Goal: Task Accomplishment & Management: Use online tool/utility

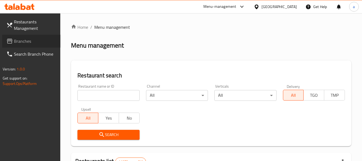
click at [21, 40] on span "Branches" at bounding box center [35, 41] width 42 height 6
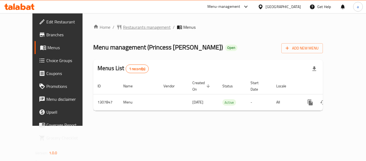
click at [130, 27] on span "Restaurants management" at bounding box center [147, 27] width 48 height 6
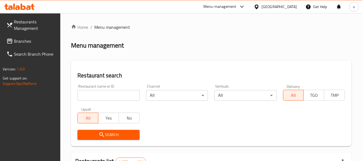
click at [124, 92] on input "search" at bounding box center [109, 95] width 62 height 11
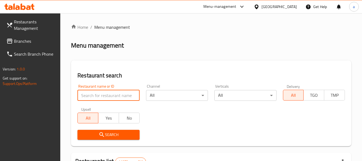
paste input "704386"
type input "704386"
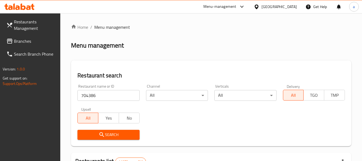
click at [125, 131] on span "Search" at bounding box center [108, 134] width 53 height 7
click at [290, 7] on div "United Arab Emirates" at bounding box center [279, 7] width 35 height 6
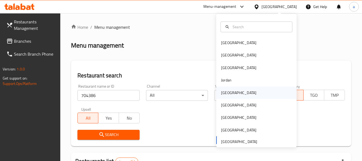
click at [234, 94] on div "[GEOGRAPHIC_DATA]" at bounding box center [256, 92] width 80 height 12
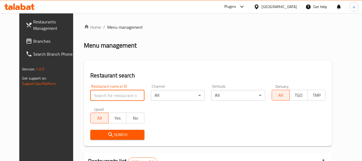
click at [102, 93] on input "search" at bounding box center [117, 95] width 54 height 11
paste input "772398"
type input "772398"
click at [33, 41] on span "Branches" at bounding box center [54, 41] width 42 height 6
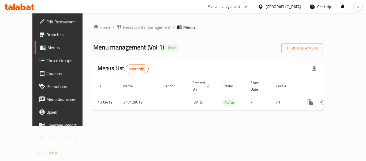
click at [130, 27] on span "Restaurants management" at bounding box center [147, 27] width 48 height 6
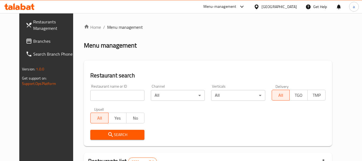
click at [110, 93] on input "search" at bounding box center [117, 95] width 54 height 11
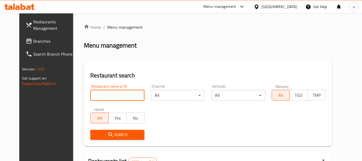
paste input "702823"
type input "702823"
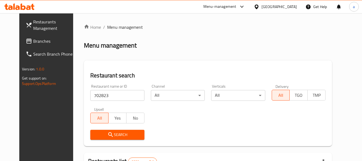
click at [114, 136] on span "Search" at bounding box center [117, 134] width 45 height 7
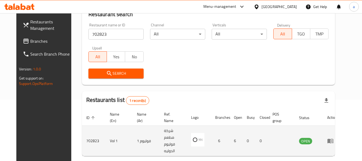
scroll to position [74, 0]
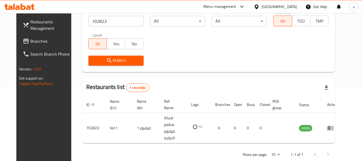
click at [289, 6] on div "[GEOGRAPHIC_DATA]" at bounding box center [279, 7] width 35 height 6
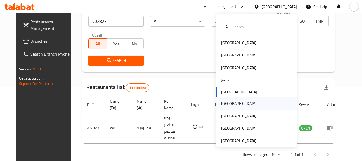
click at [229, 105] on div "[GEOGRAPHIC_DATA]" at bounding box center [239, 103] width 44 height 12
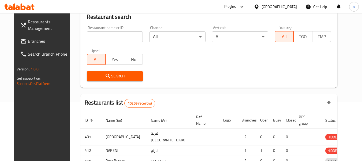
scroll to position [74, 0]
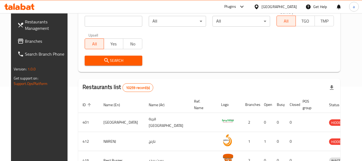
click at [25, 43] on span "Branches" at bounding box center [46, 41] width 42 height 6
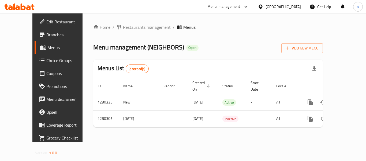
click at [128, 27] on span "Restaurants management" at bounding box center [147, 27] width 48 height 6
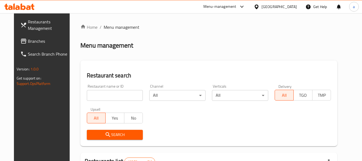
drag, startPoint x: 112, startPoint y: 95, endPoint x: 120, endPoint y: 104, distance: 11.6
click at [112, 95] on input "search" at bounding box center [115, 95] width 56 height 11
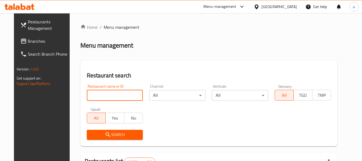
paste input "693719"
type input "693719"
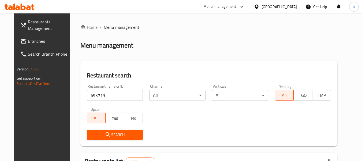
click at [126, 135] on span "Search" at bounding box center [115, 134] width 48 height 7
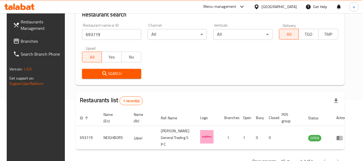
scroll to position [72, 0]
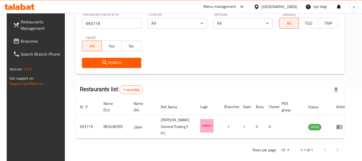
click at [289, 5] on div "[GEOGRAPHIC_DATA]" at bounding box center [279, 7] width 35 height 6
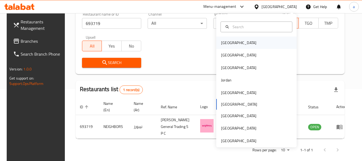
click at [251, 41] on div "[GEOGRAPHIC_DATA]" at bounding box center [256, 42] width 80 height 12
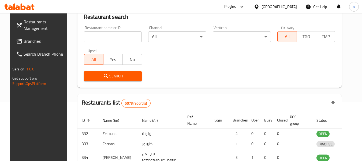
scroll to position [72, 0]
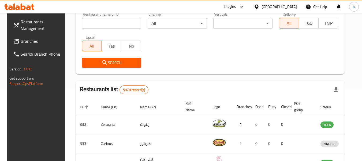
click at [31, 40] on span "Branches" at bounding box center [42, 41] width 42 height 6
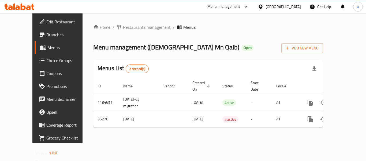
click at [128, 27] on span "Restaurants management" at bounding box center [147, 27] width 48 height 6
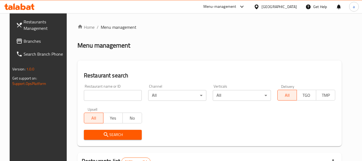
drag, startPoint x: 114, startPoint y: 93, endPoint x: 115, endPoint y: 101, distance: 7.5
click at [114, 93] on input "search" at bounding box center [113, 95] width 58 height 11
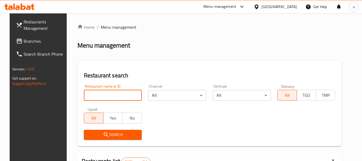
paste input "18775"
type input "18775"
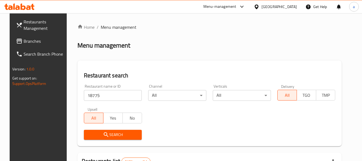
click at [123, 137] on span "Search" at bounding box center [113, 134] width 50 height 7
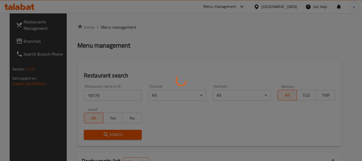
click at [123, 137] on div at bounding box center [181, 80] width 362 height 161
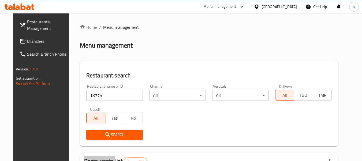
scroll to position [74, 0]
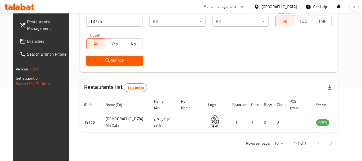
click at [288, 7] on div "Bahrain" at bounding box center [279, 7] width 35 height 6
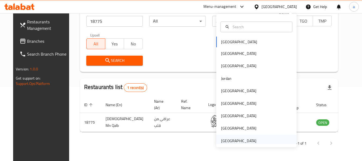
click at [224, 139] on div "[GEOGRAPHIC_DATA]" at bounding box center [238, 141] width 35 height 6
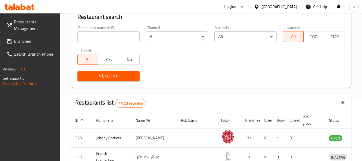
scroll to position [74, 0]
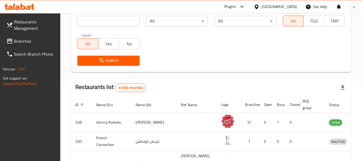
click at [20, 42] on span "Branches" at bounding box center [35, 41] width 42 height 6
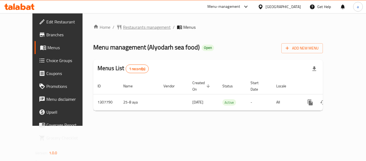
click at [126, 26] on span "Restaurants management" at bounding box center [147, 27] width 48 height 6
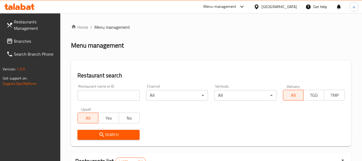
click at [105, 94] on input "search" at bounding box center [109, 95] width 62 height 11
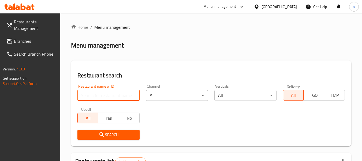
paste input "704419"
type input "704419"
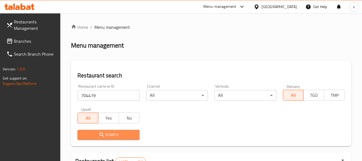
click at [102, 133] on icon "submit" at bounding box center [102, 134] width 5 height 5
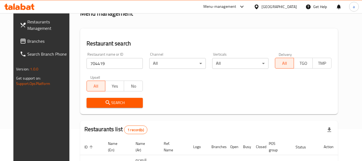
scroll to position [79, 0]
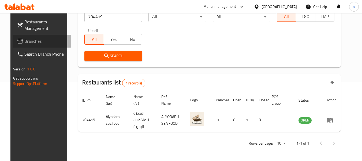
click at [24, 43] on span "Branches" at bounding box center [45, 41] width 42 height 6
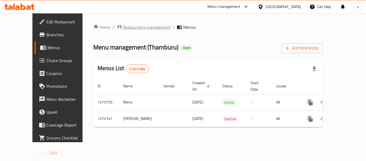
click at [123, 26] on span "Restaurants management" at bounding box center [147, 27] width 48 height 6
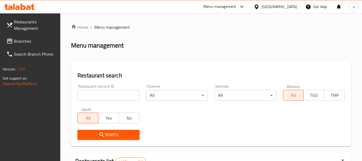
click at [103, 96] on input "search" at bounding box center [109, 95] width 62 height 11
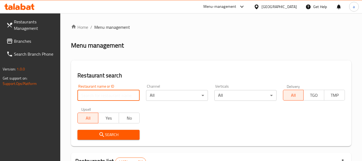
paste input "691302"
type input "691302"
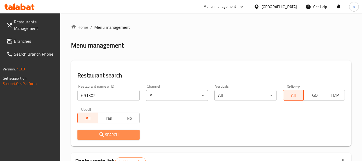
click at [105, 131] on icon "submit" at bounding box center [102, 134] width 6 height 6
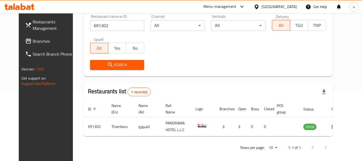
scroll to position [72, 0]
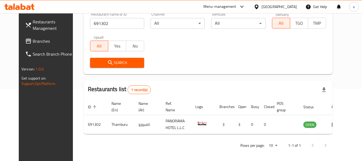
click at [277, 7] on div "[GEOGRAPHIC_DATA]" at bounding box center [279, 7] width 35 height 6
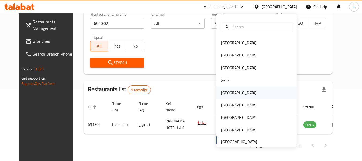
click at [241, 91] on div "[GEOGRAPHIC_DATA]" at bounding box center [256, 92] width 80 height 12
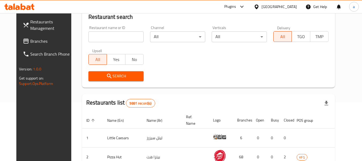
scroll to position [72, 0]
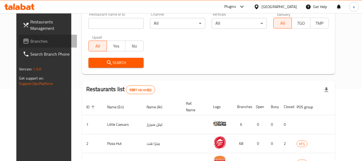
click at [30, 39] on span "Branches" at bounding box center [51, 41] width 42 height 6
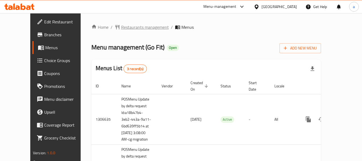
click at [131, 28] on span "Restaurants management" at bounding box center [145, 27] width 48 height 6
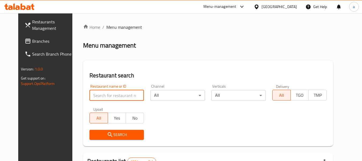
click at [109, 95] on input "search" at bounding box center [117, 95] width 54 height 11
paste input "660773"
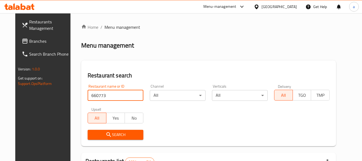
type input "660773"
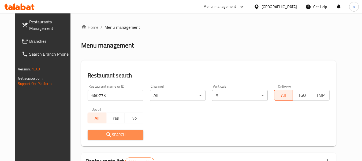
click at [127, 132] on span "Search" at bounding box center [115, 134] width 47 height 7
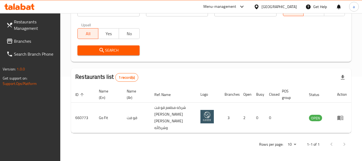
scroll to position [85, 0]
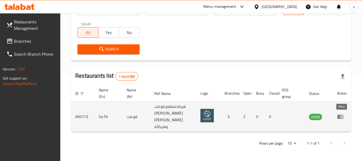
click at [339, 117] on icon "enhanced table" at bounding box center [341, 117] width 6 height 5
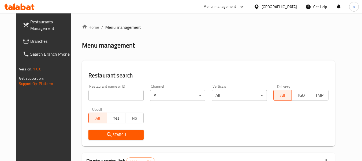
click at [290, 7] on div "[GEOGRAPHIC_DATA]" at bounding box center [279, 7] width 35 height 6
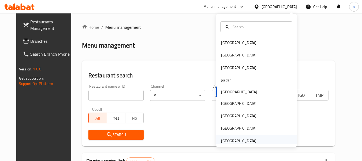
click at [230, 142] on div "[GEOGRAPHIC_DATA]" at bounding box center [238, 141] width 35 height 6
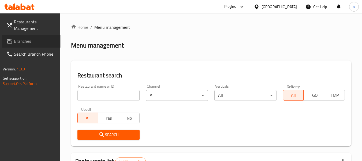
click at [19, 40] on span "Branches" at bounding box center [35, 41] width 42 height 6
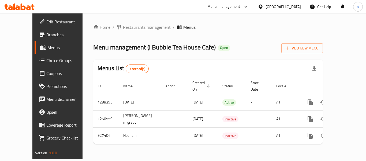
click at [126, 27] on span "Restaurants management" at bounding box center [147, 27] width 48 height 6
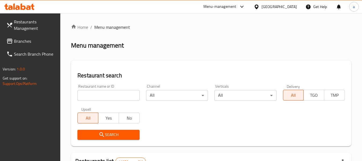
click at [112, 95] on input "search" at bounding box center [109, 95] width 62 height 11
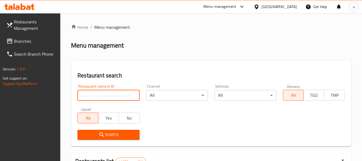
paste input "658825"
type input "658825"
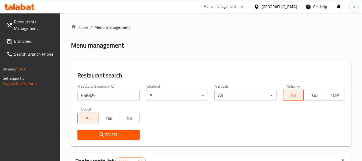
click at [120, 133] on span "Search" at bounding box center [108, 134] width 53 height 7
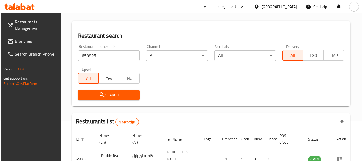
scroll to position [79, 0]
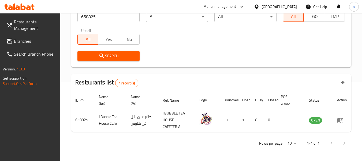
click at [271, 8] on div "United Arab Emirates" at bounding box center [279, 7] width 35 height 6
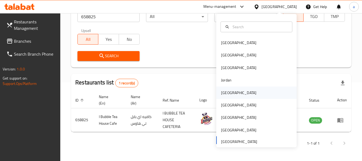
click at [230, 91] on div "[GEOGRAPHIC_DATA]" at bounding box center [239, 92] width 44 height 12
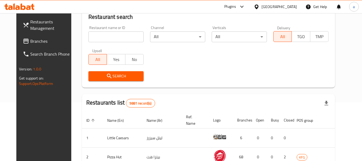
scroll to position [79, 0]
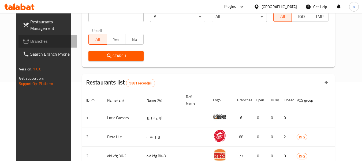
click at [23, 38] on icon at bounding box center [26, 41] width 6 height 6
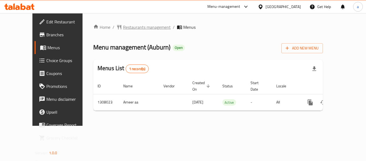
click at [126, 28] on span "Restaurants management" at bounding box center [147, 27] width 48 height 6
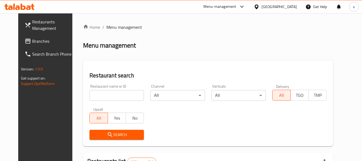
drag, startPoint x: 119, startPoint y: 95, endPoint x: 119, endPoint y: 105, distance: 10.5
click at [119, 95] on input "search" at bounding box center [117, 95] width 54 height 11
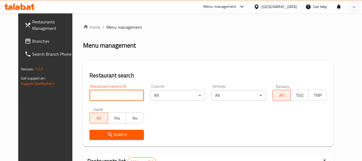
paste input "704739"
type input "704739"
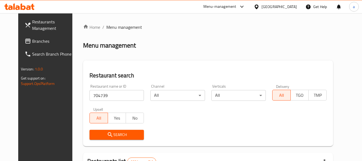
click at [117, 132] on span "Search" at bounding box center [117, 134] width 46 height 7
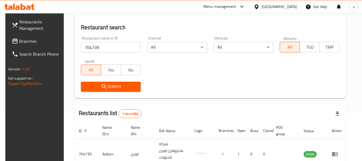
scroll to position [79, 0]
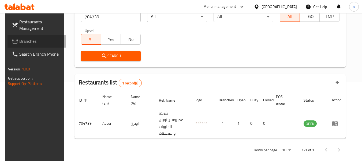
click at [32, 39] on span "Branches" at bounding box center [40, 41] width 42 height 6
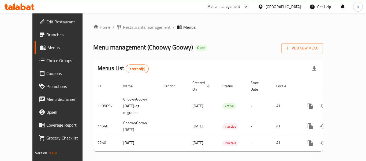
click at [129, 30] on span "Restaurants management" at bounding box center [147, 27] width 48 height 6
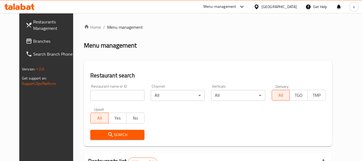
click at [99, 94] on input "search" at bounding box center [117, 95] width 54 height 11
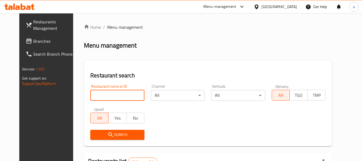
paste input "170"
type input "170"
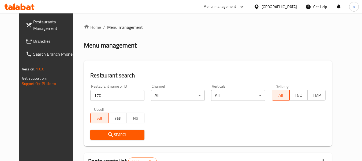
click at [112, 136] on span "Search" at bounding box center [117, 134] width 45 height 7
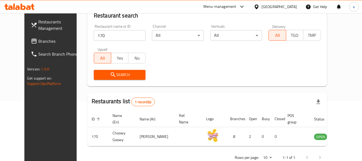
scroll to position [74, 0]
